Goal: Complete application form

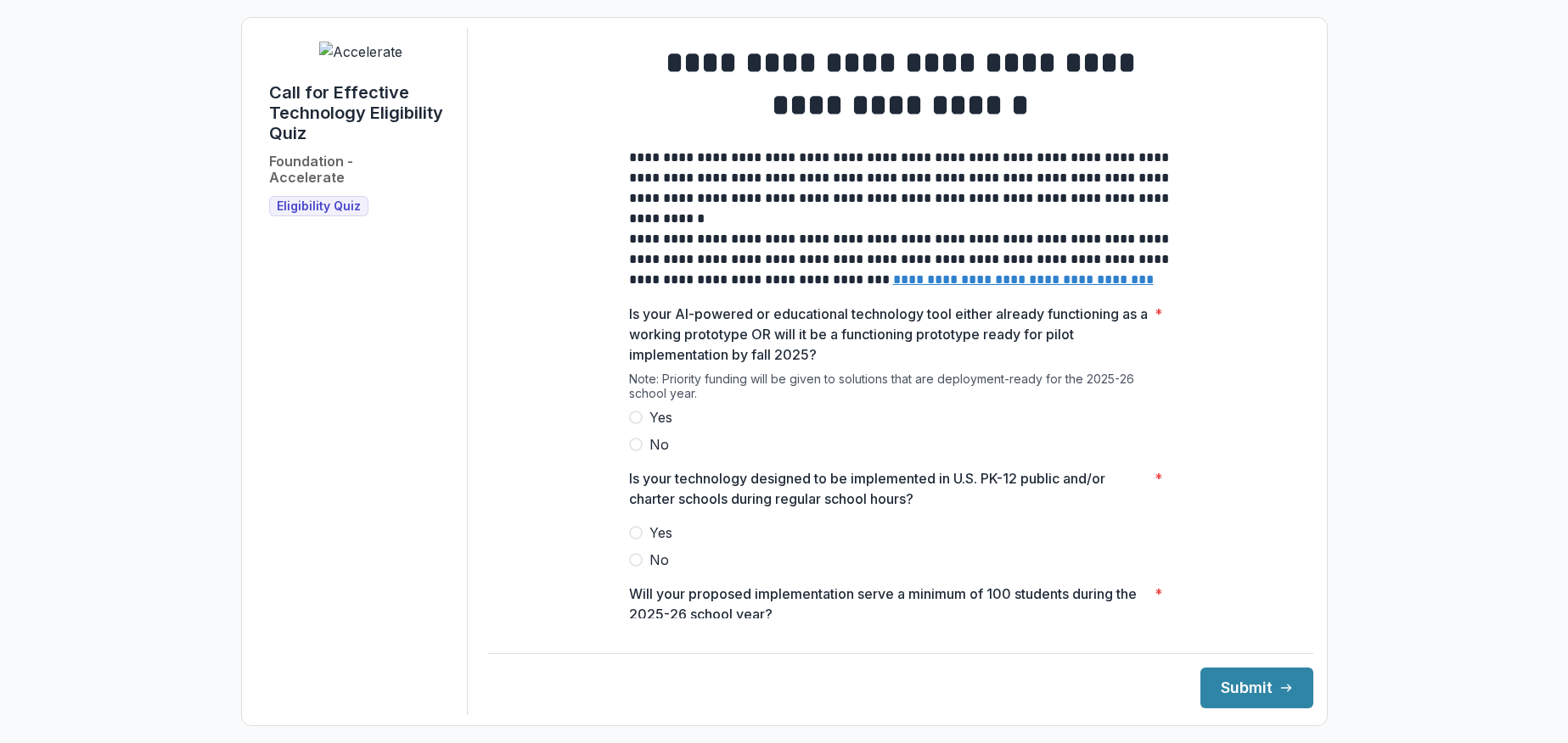
click at [635, 424] on span at bounding box center [636, 417] width 14 height 14
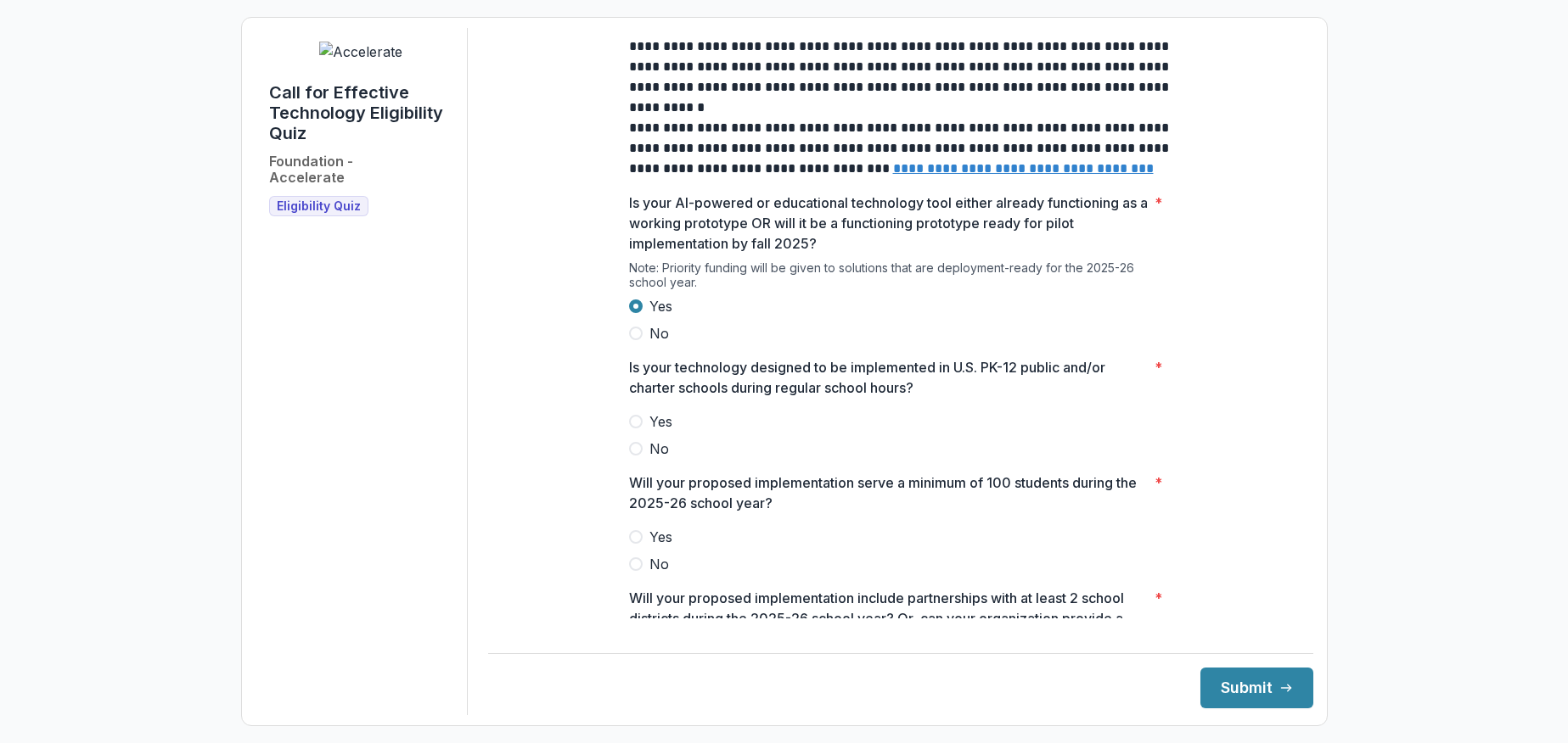
scroll to position [192, 0]
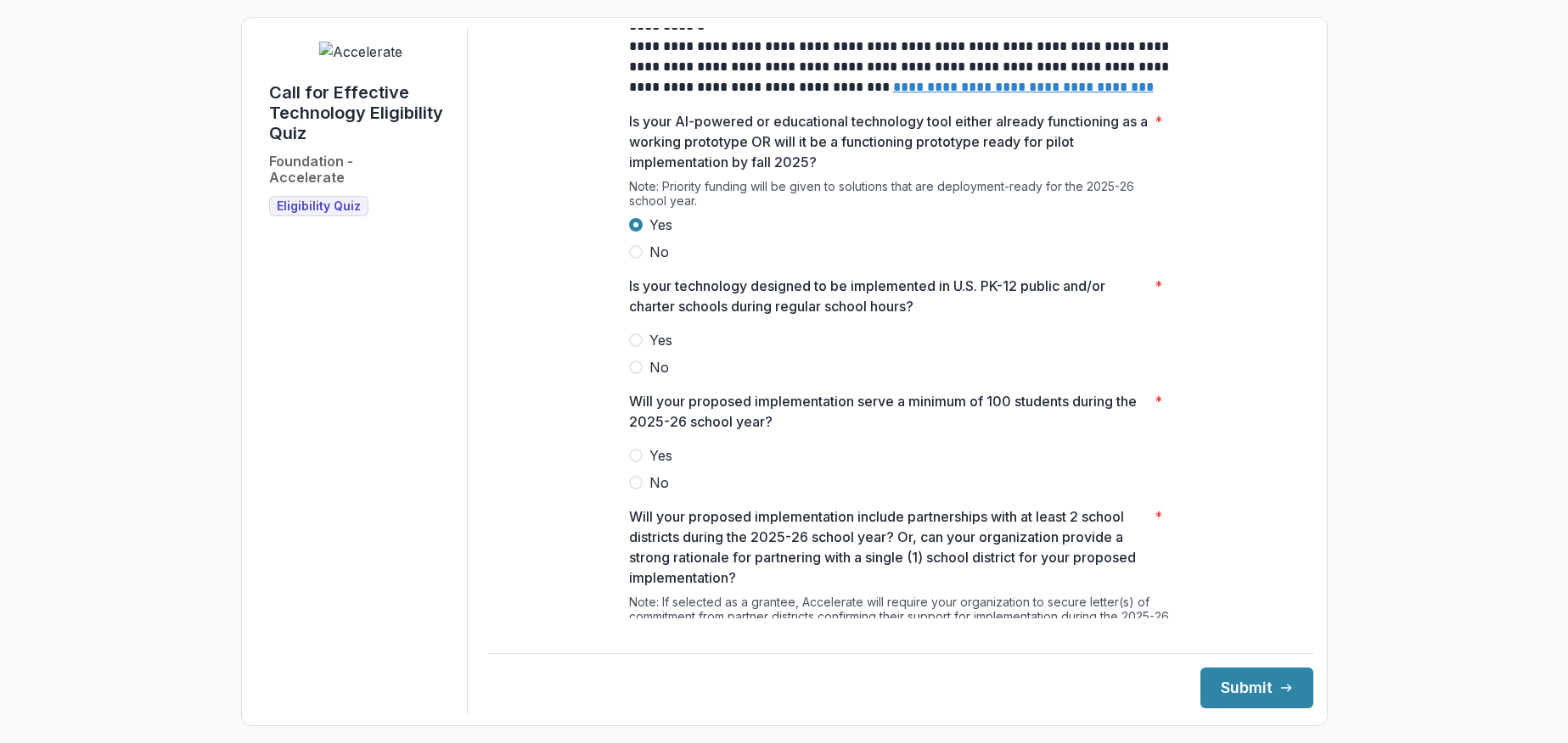
click at [634, 347] on span at bounding box center [636, 340] width 14 height 14
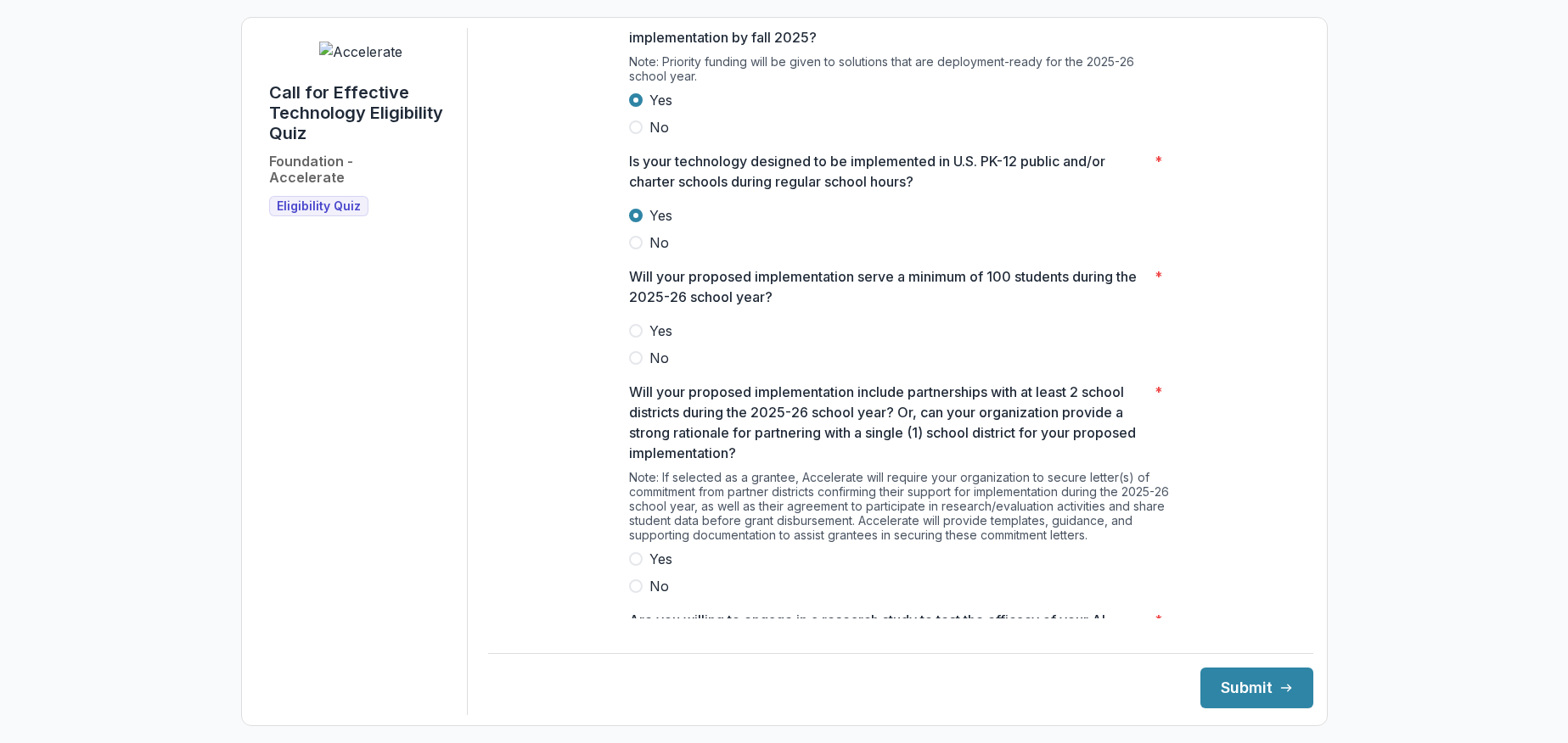
scroll to position [321, 0]
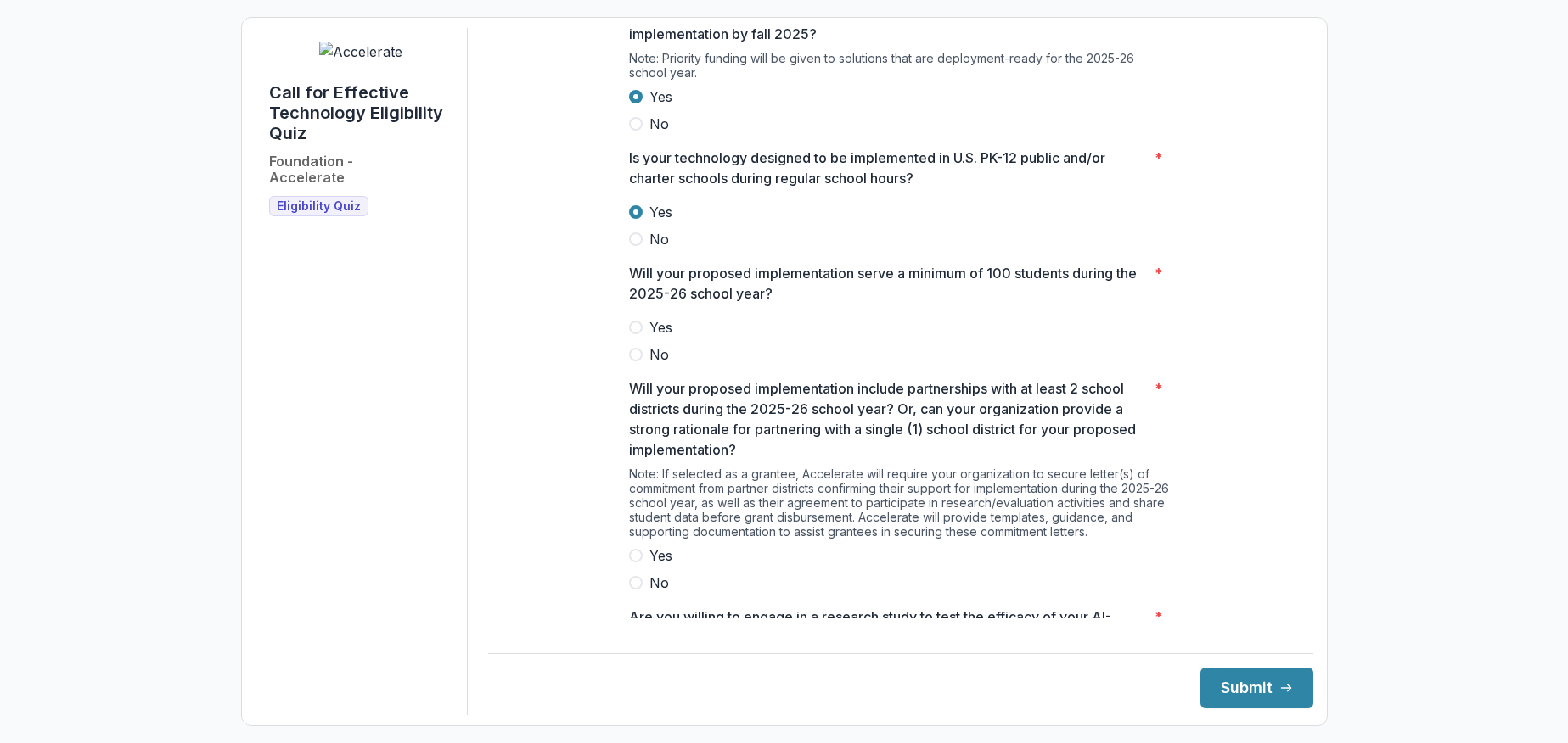
click at [631, 334] on span at bounding box center [636, 328] width 14 height 14
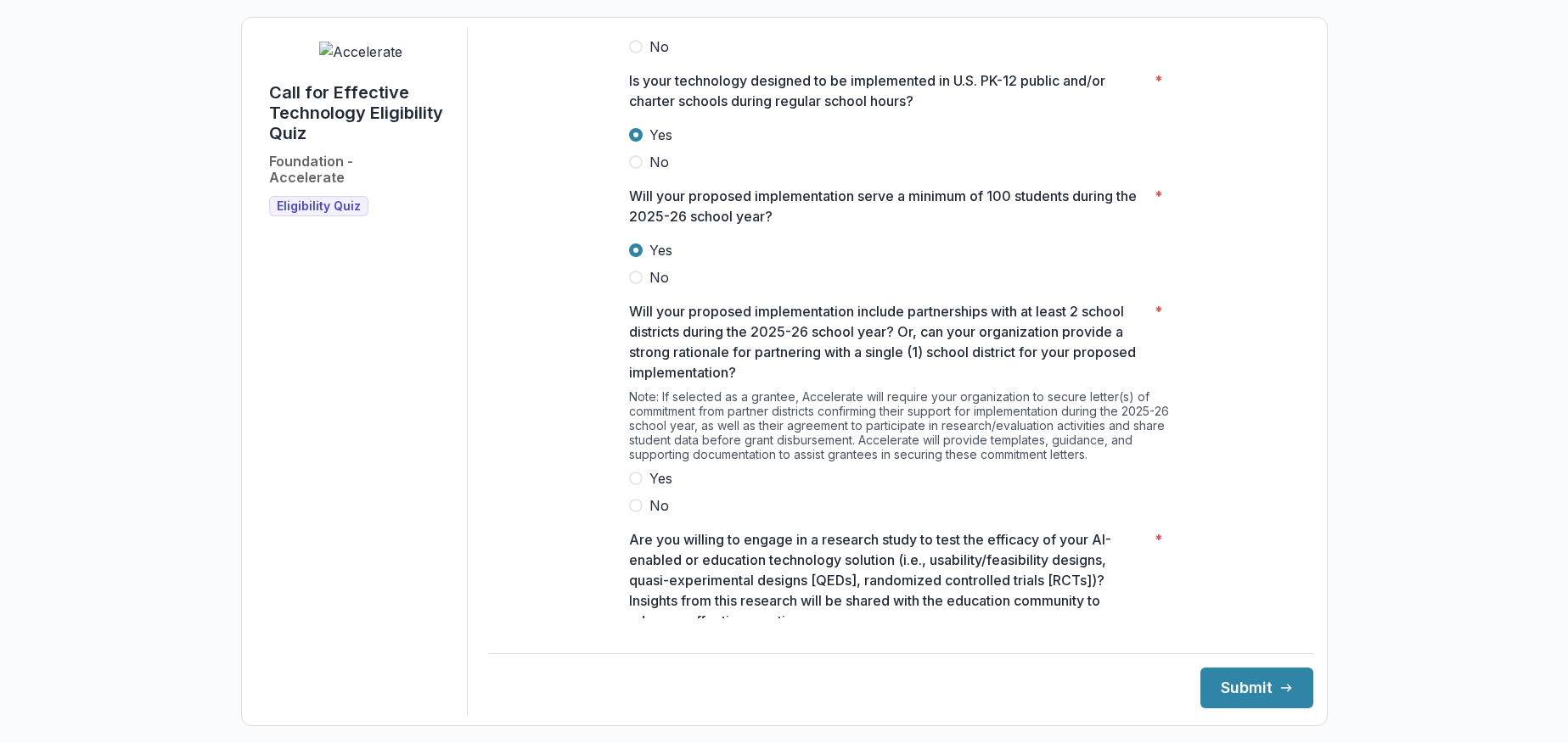
scroll to position [513, 0]
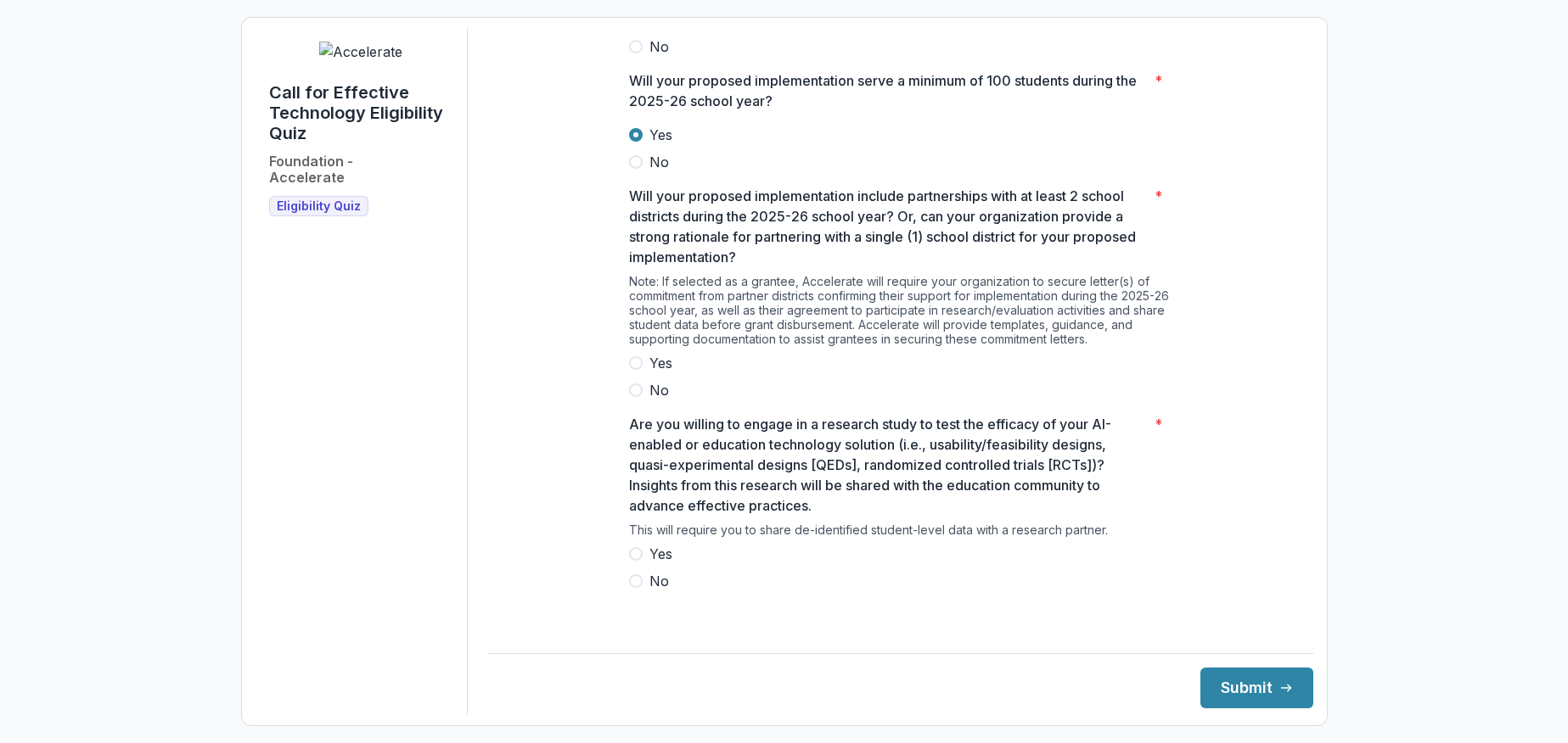
click at [633, 370] on span at bounding box center [636, 363] width 14 height 14
click at [635, 561] on span at bounding box center [636, 554] width 14 height 14
click at [1200, 690] on button "Submit" at bounding box center [1256, 688] width 113 height 41
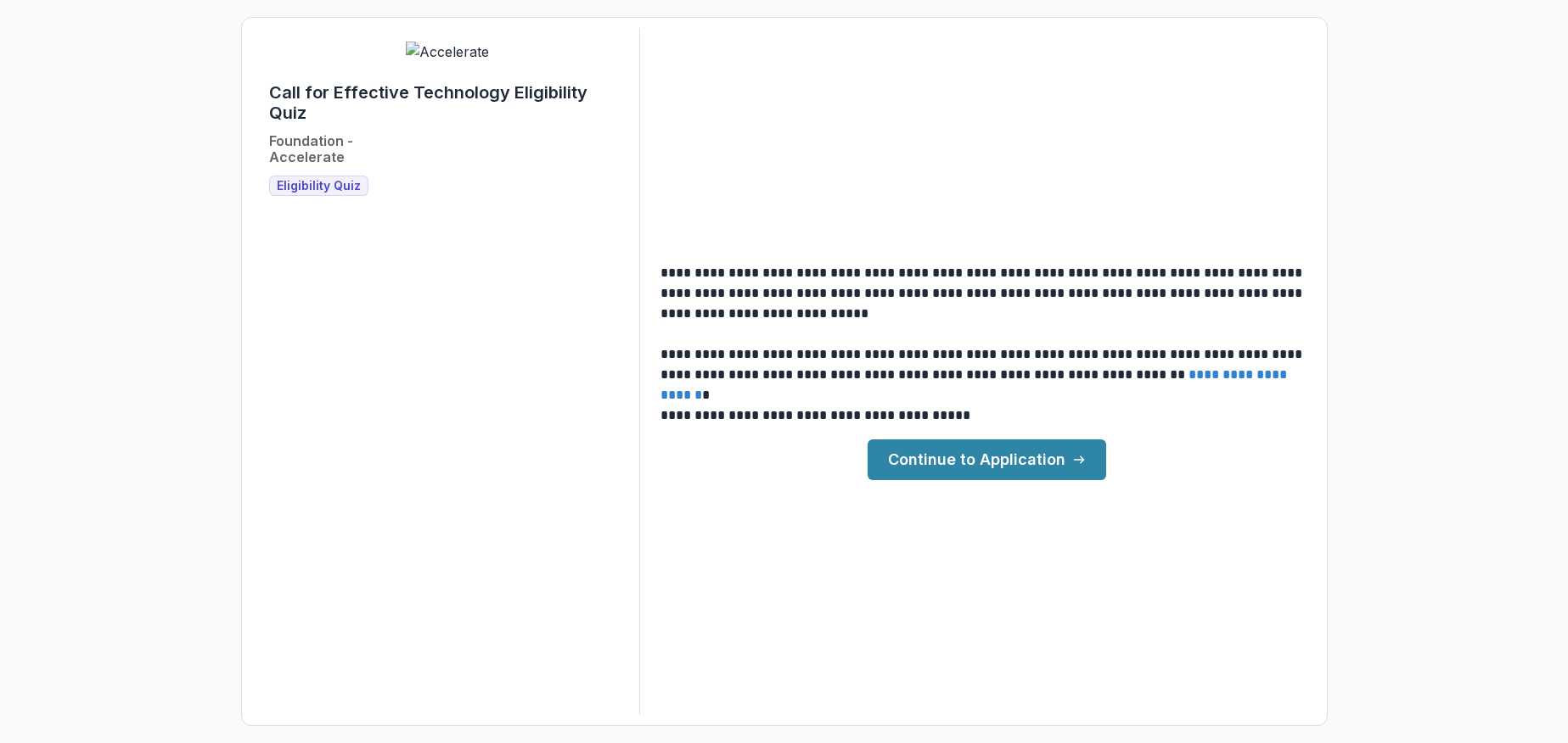
click at [1010, 470] on link "Continue to Application" at bounding box center [986, 460] width 238 height 41
